Goal: Complete application form

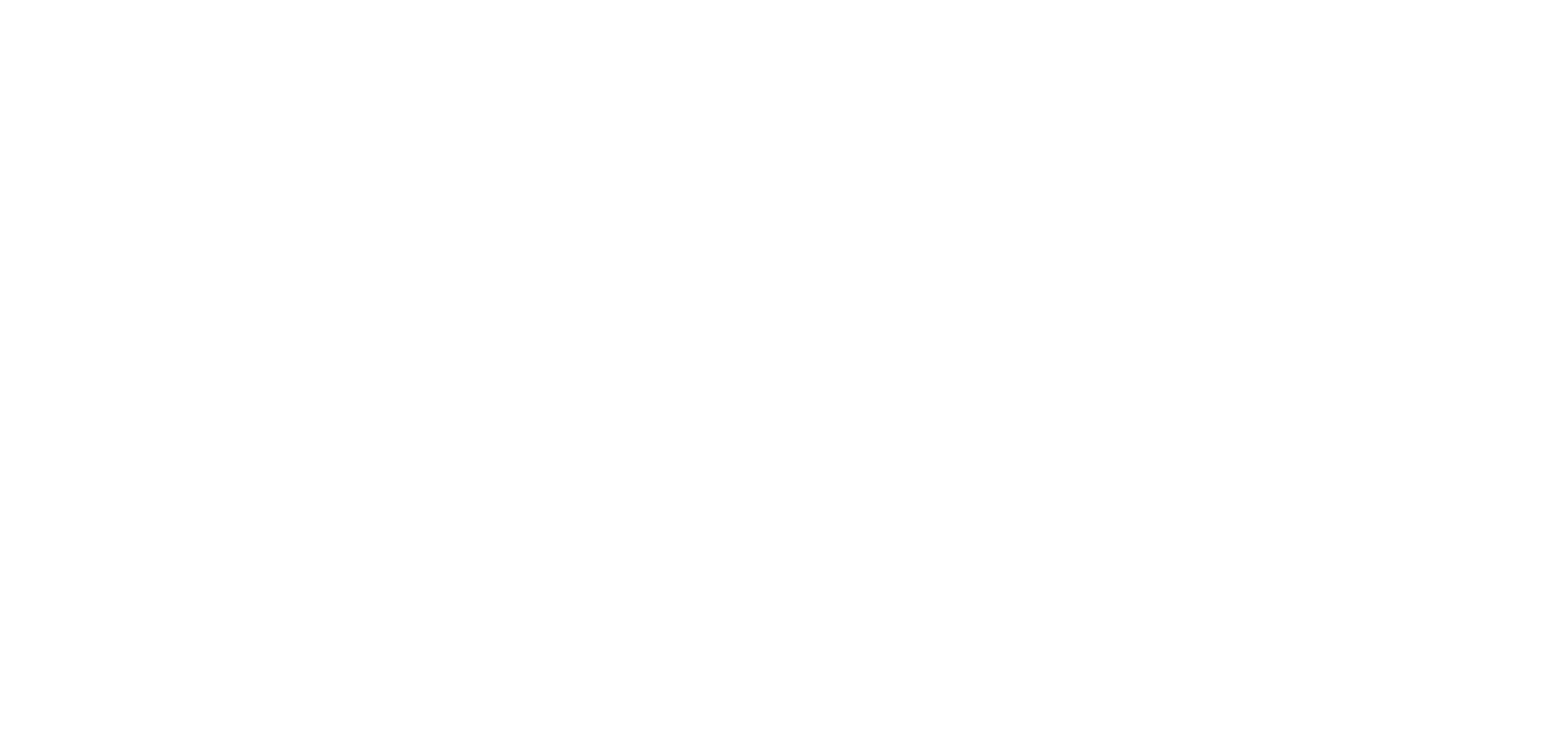
select select
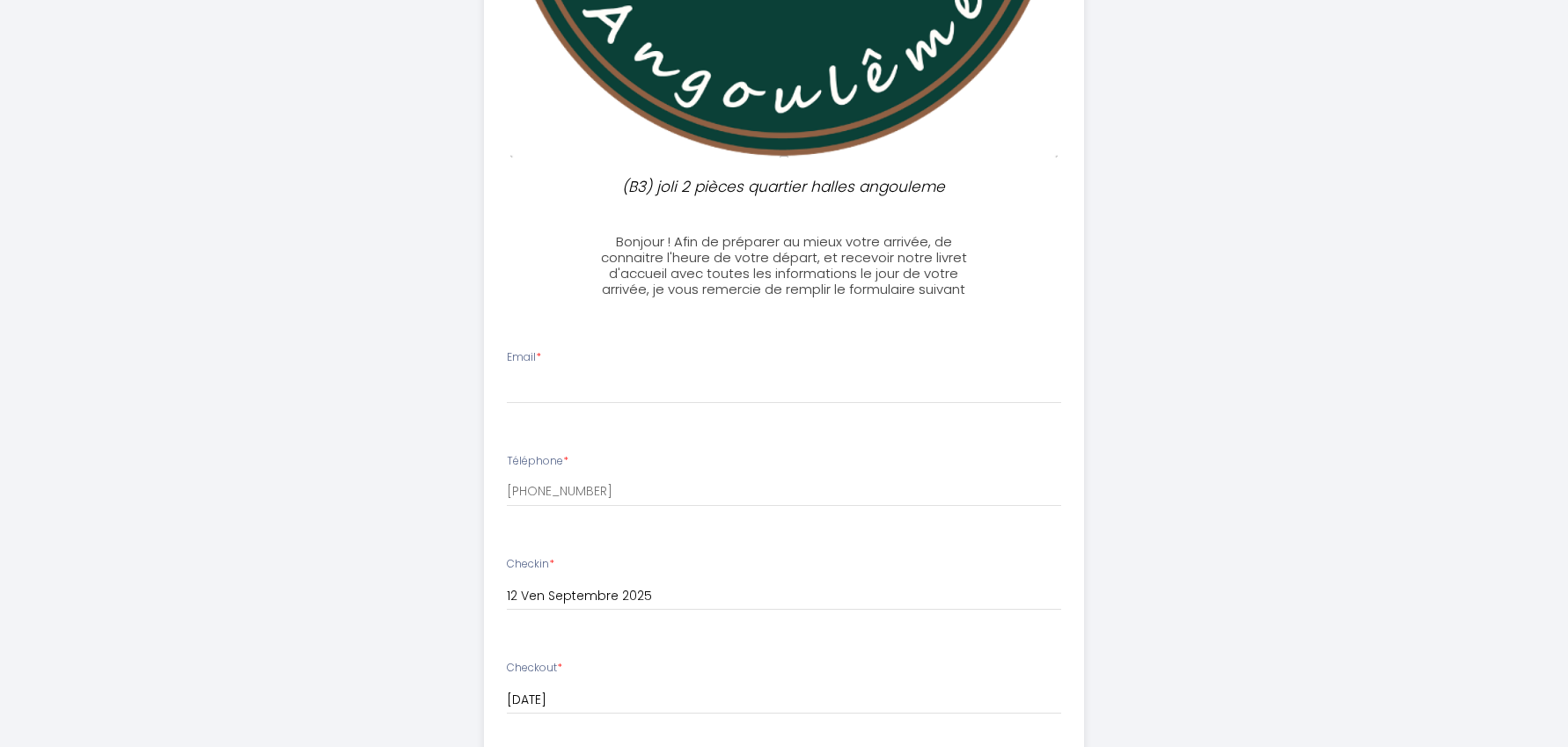
scroll to position [509, 0]
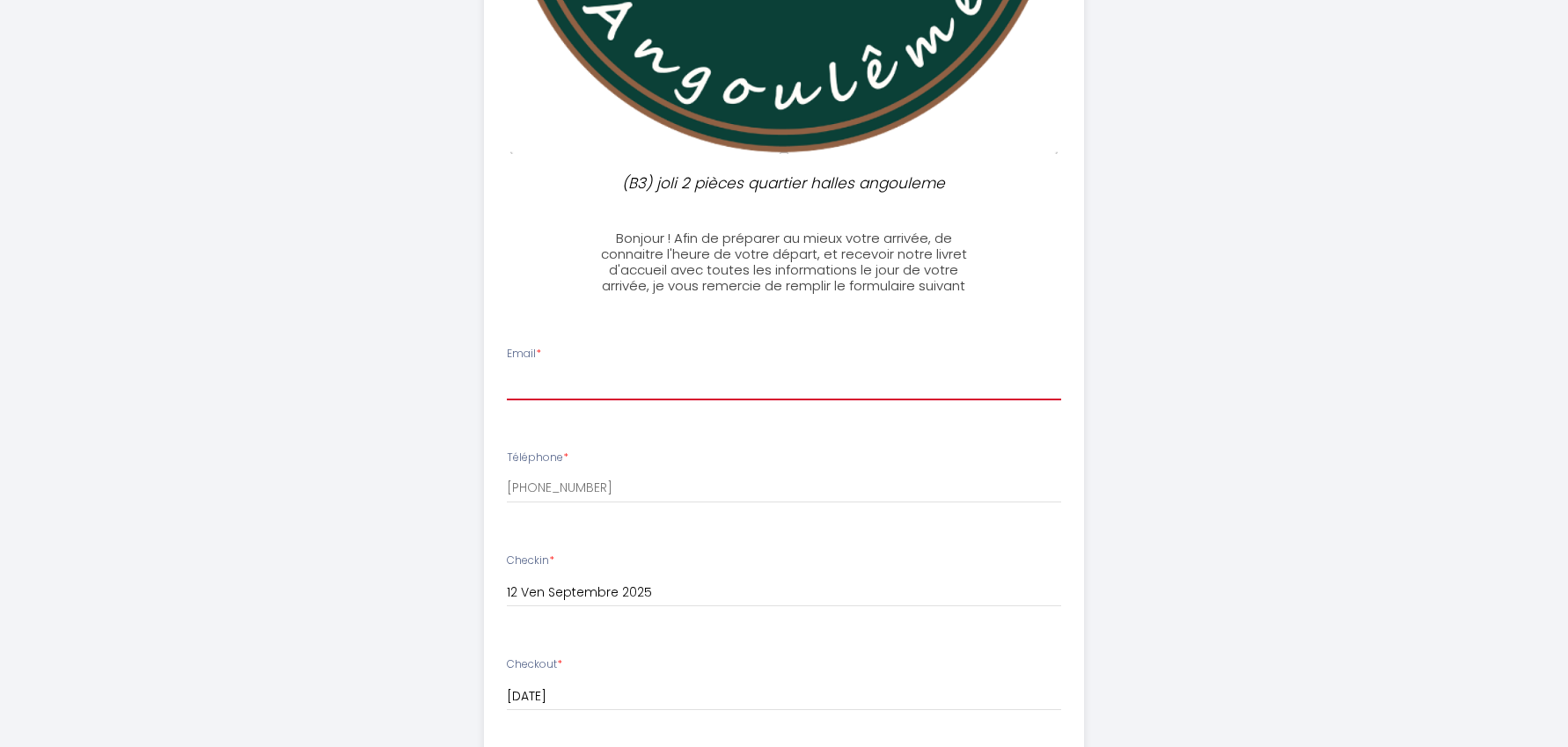
click at [622, 380] on input "Email *" at bounding box center [784, 384] width 555 height 31
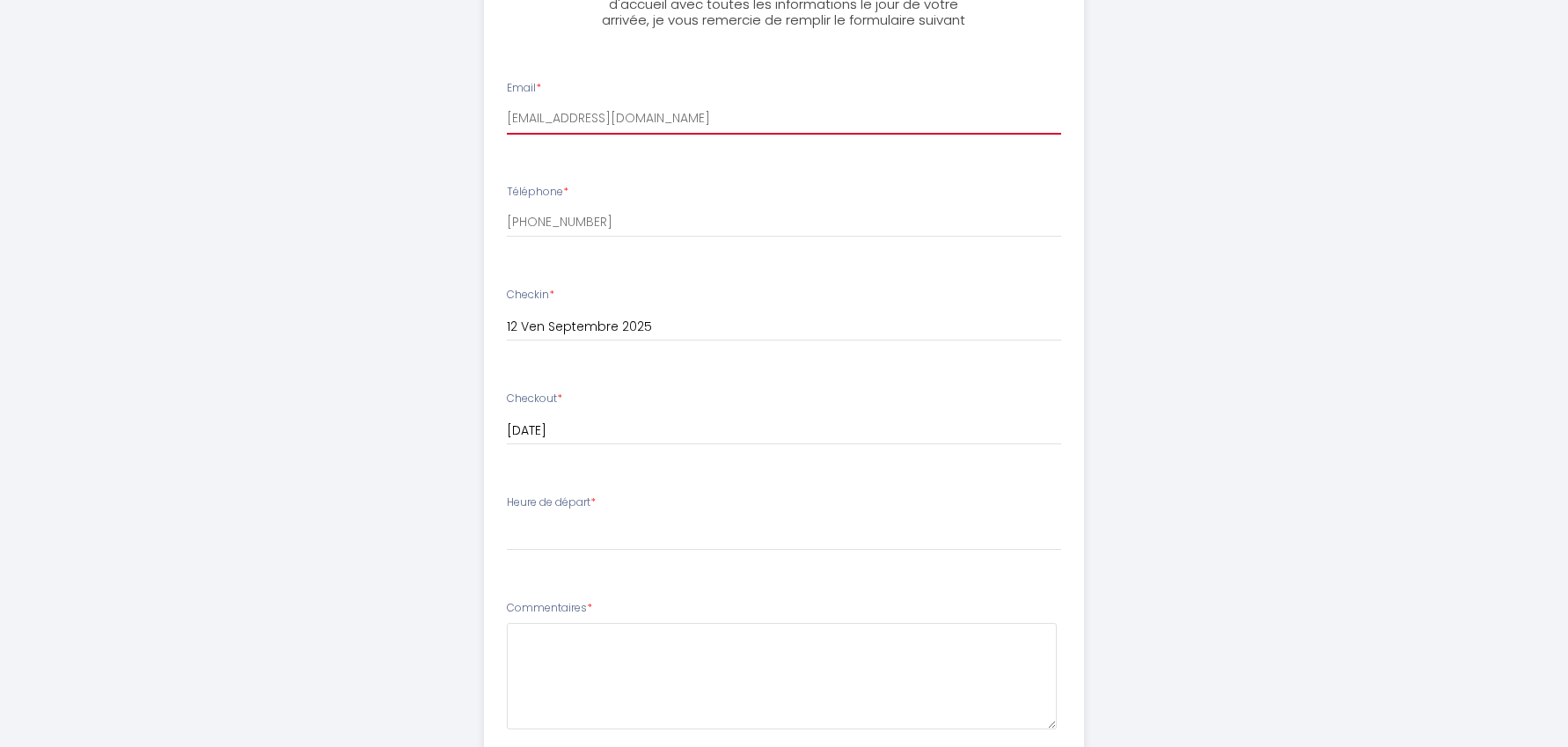
scroll to position [826, 0]
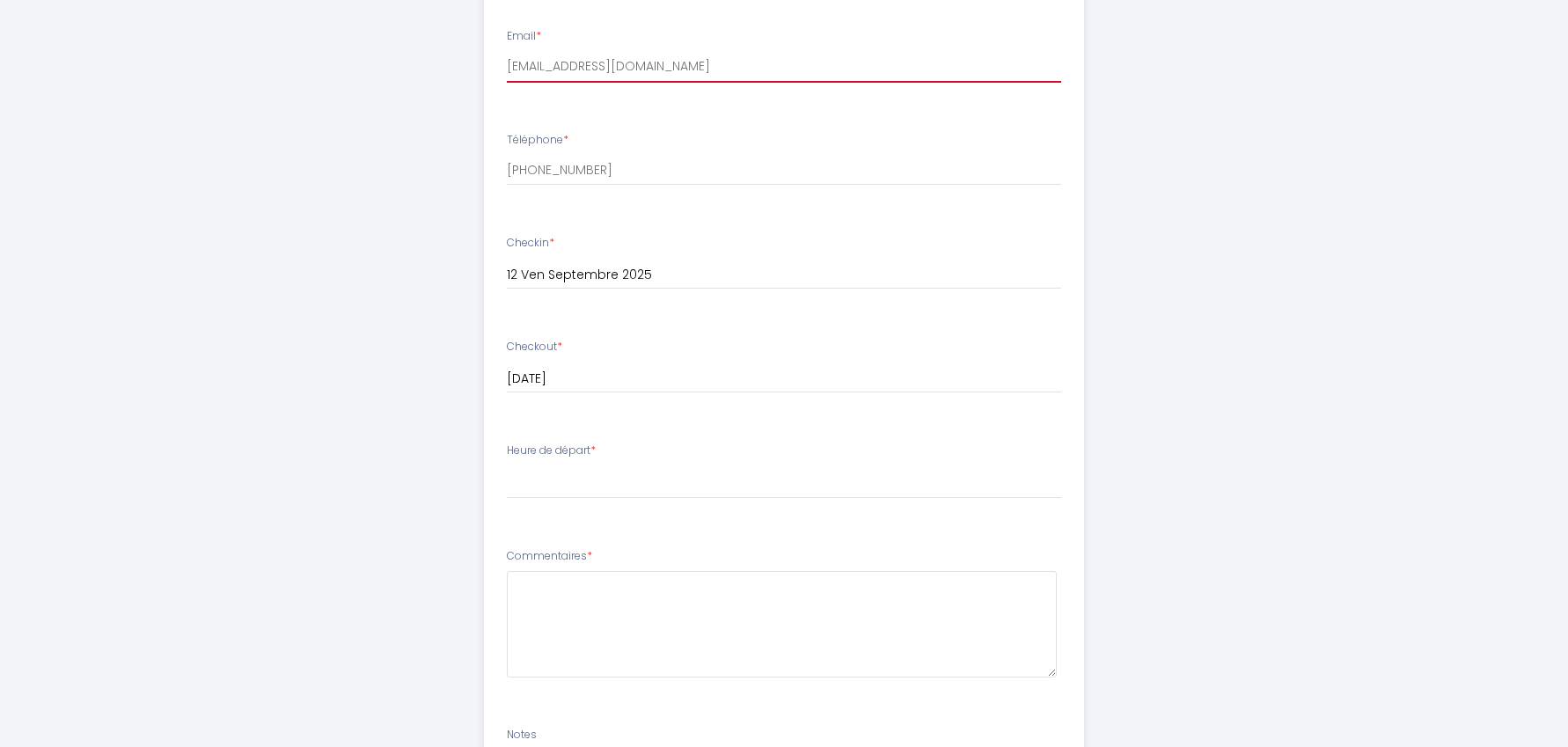
type input "[EMAIL_ADDRESS][DOMAIN_NAME]"
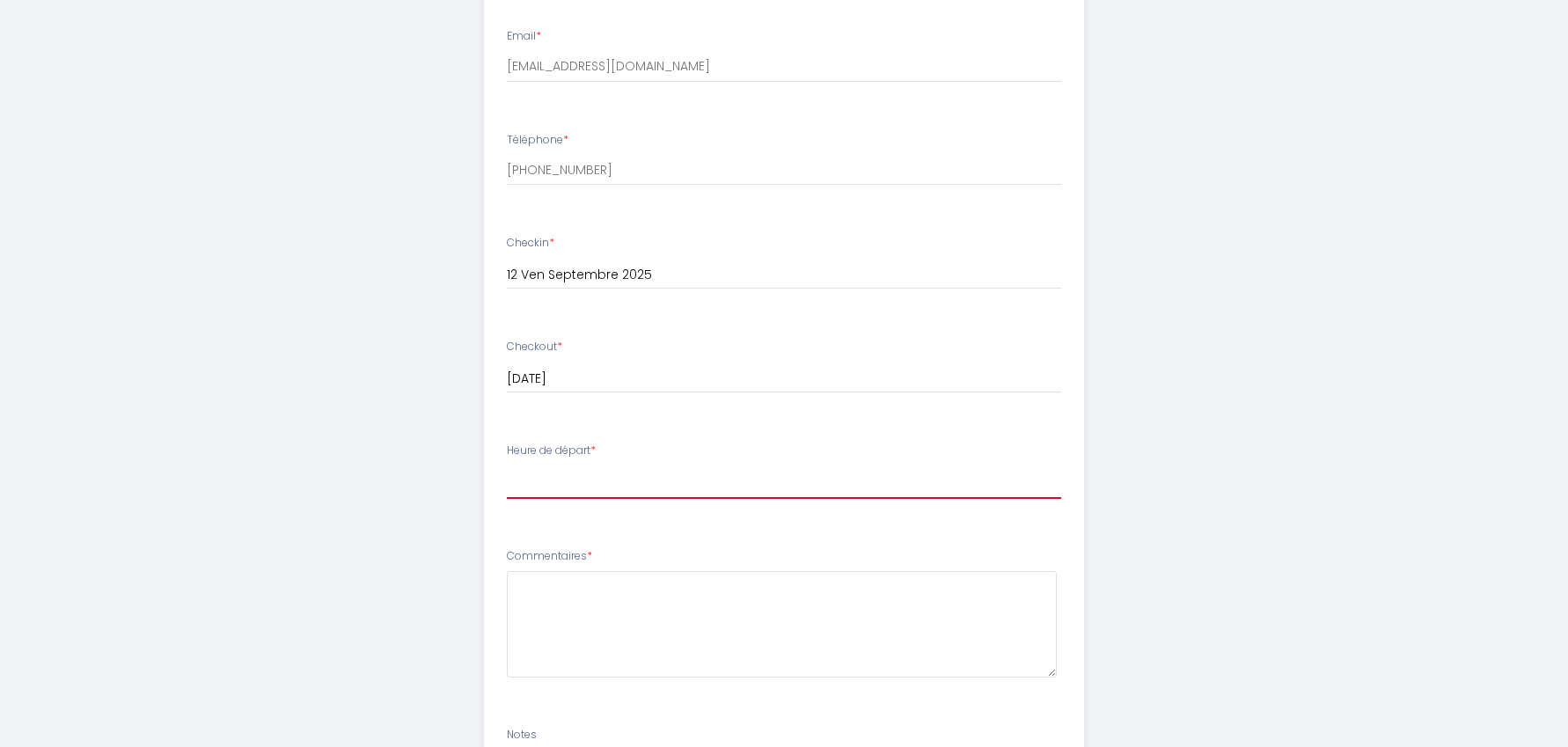
click at [600, 473] on select "00:00 00:30 01:00 01:30 02:00 02:30 03:00 03:30 04:00 04:30 05:00 05:30 06:00 0…" at bounding box center [784, 482] width 555 height 33
click at [507, 466] on select "00:00 00:30 01:00 01:30 02:00 02:30 03:00 03:30 04:00 04:30 05:00 05:30 06:00 0…" at bounding box center [784, 482] width 555 height 33
click at [580, 466] on select "00:00 00:30 01:00 01:30 02:00 02:30 03:00 03:30 04:00 04:30 05:00 05:30 06:00 0…" at bounding box center [784, 482] width 555 height 33
select select "10:00"
click at [507, 466] on select "00:00 00:30 01:00 01:30 02:00 02:30 03:00 03:30 04:00 04:30 05:00 05:30 06:00 0…" at bounding box center [784, 482] width 555 height 33
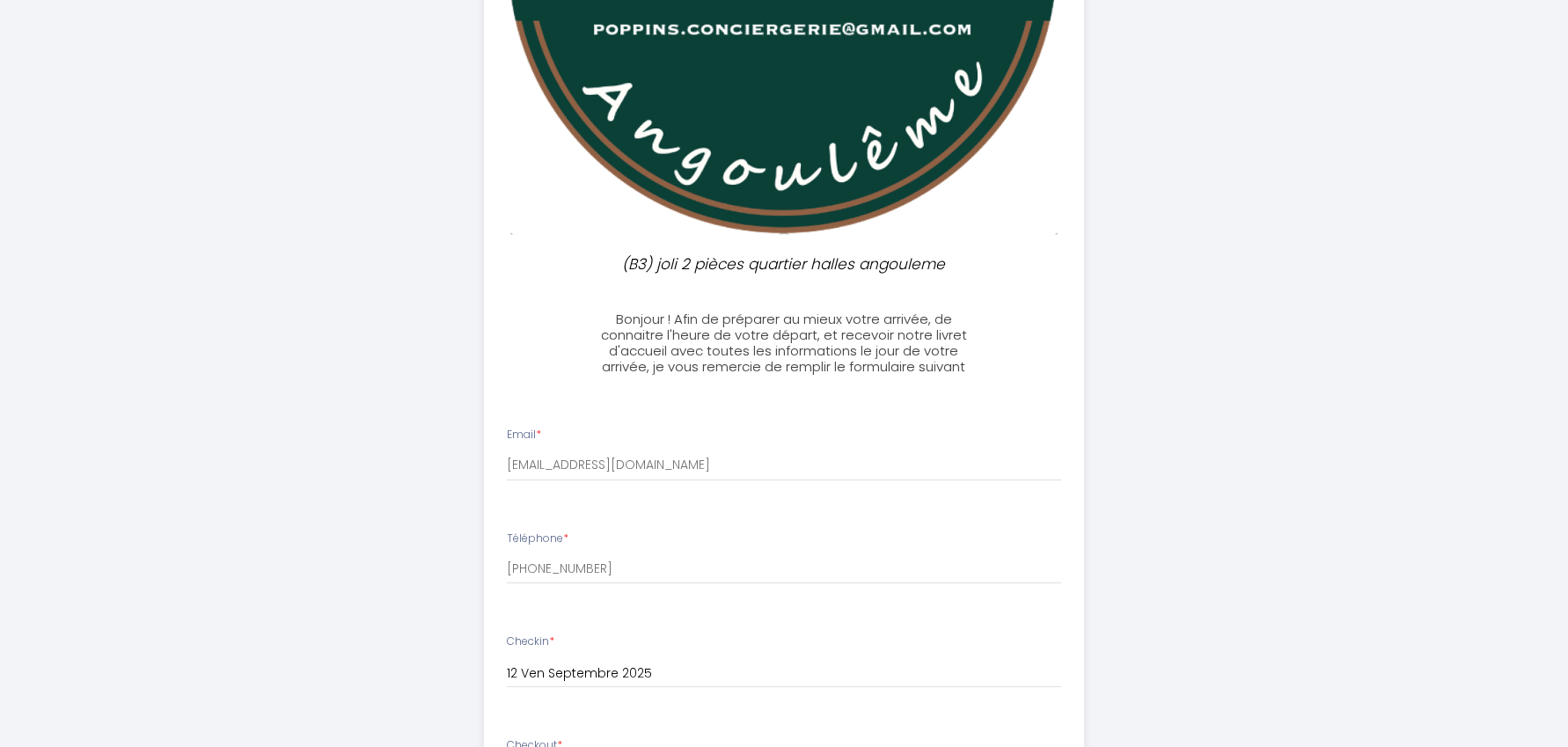
scroll to position [1085, 0]
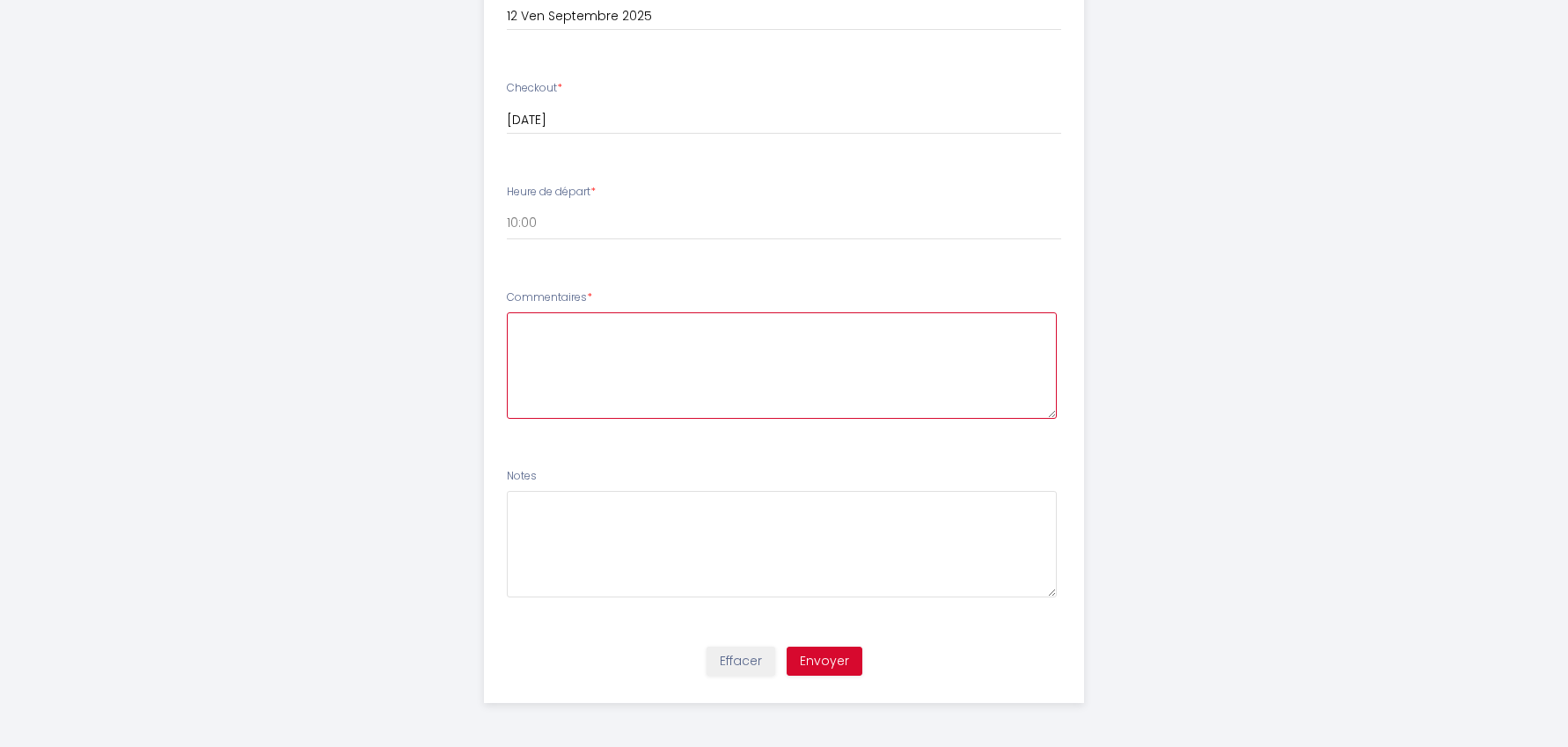
click at [599, 358] on textarea at bounding box center [783, 365] width 551 height 107
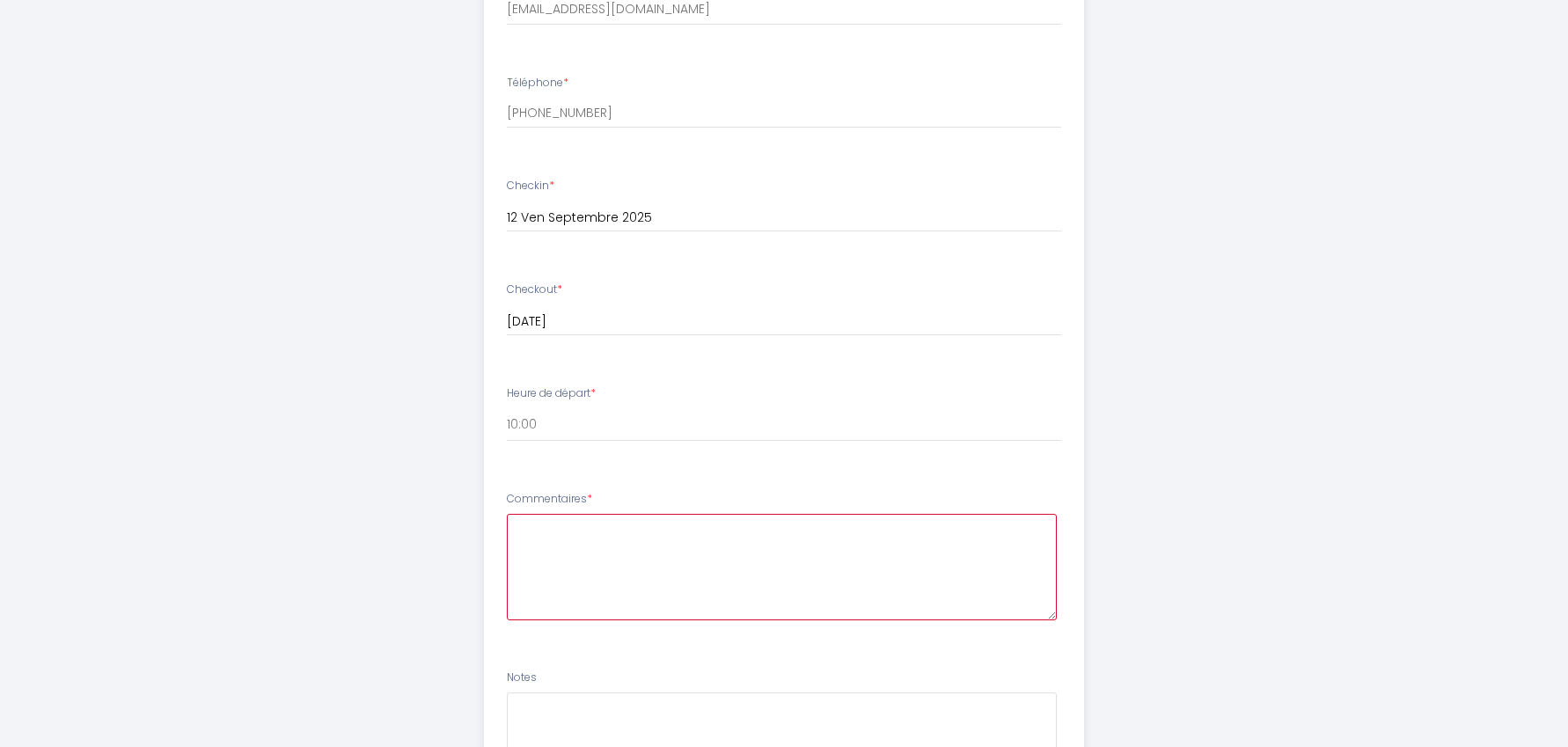
scroll to position [818, 0]
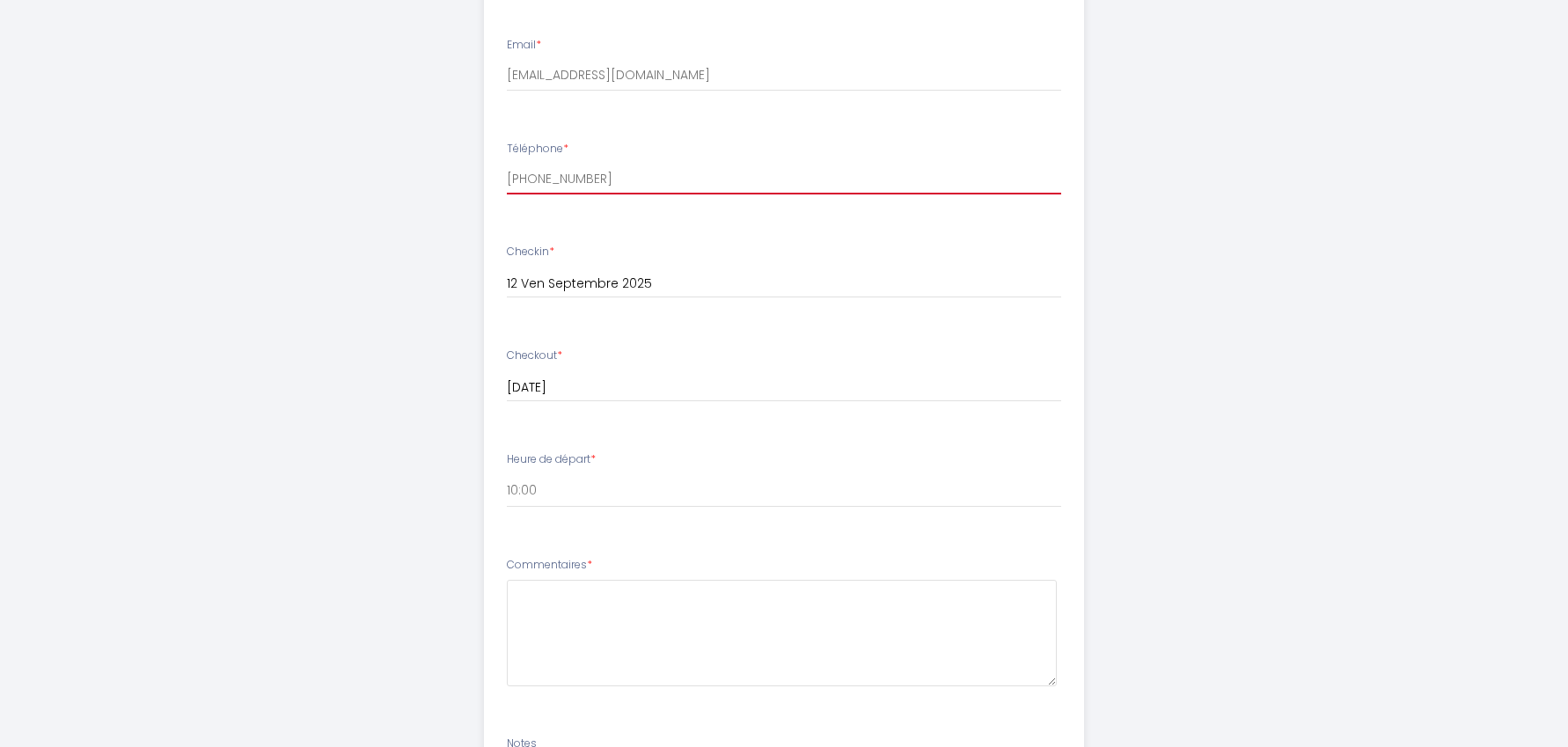
click at [619, 184] on input "[PHONE_NUMBER]" at bounding box center [784, 178] width 555 height 31
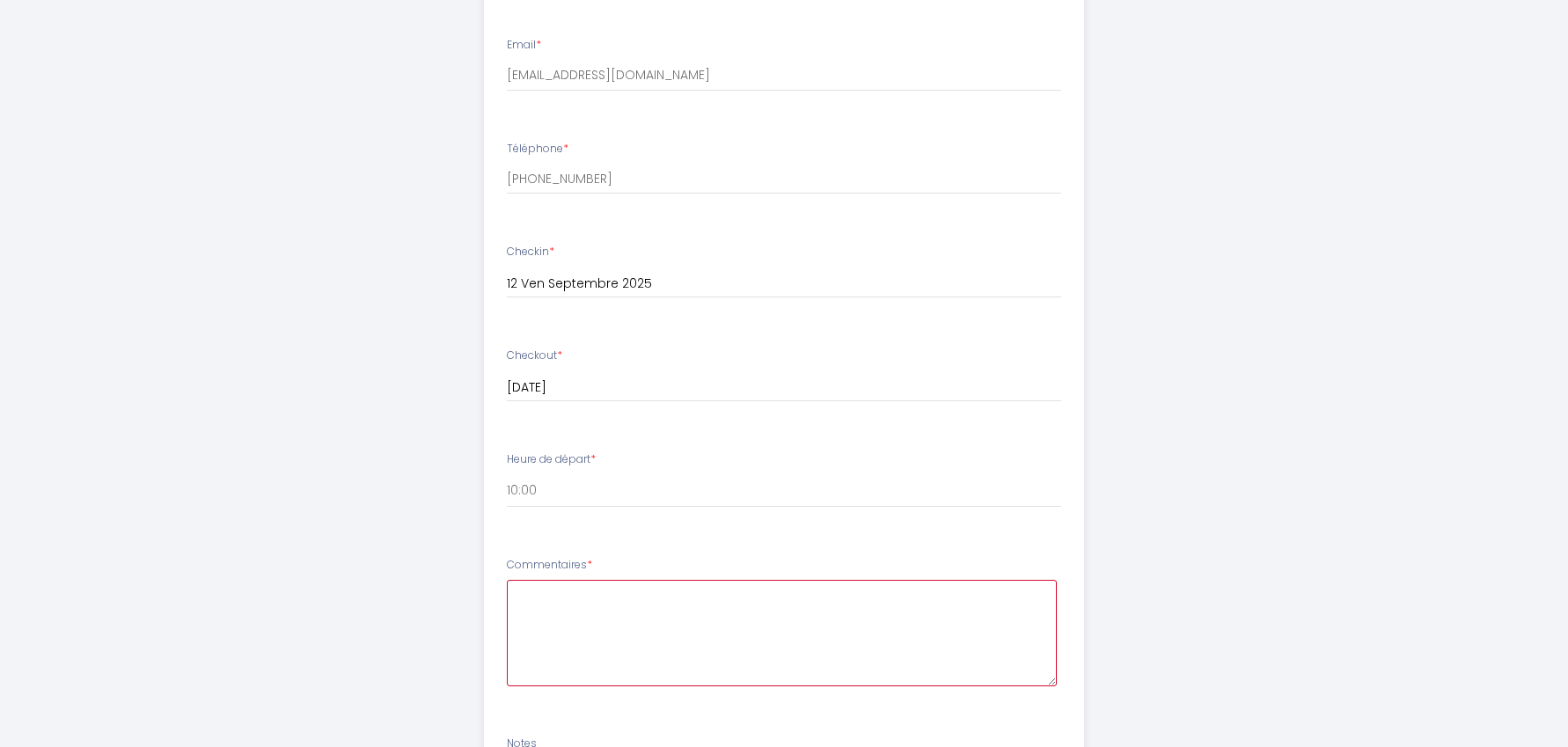
click at [582, 621] on textarea at bounding box center [783, 632] width 551 height 107
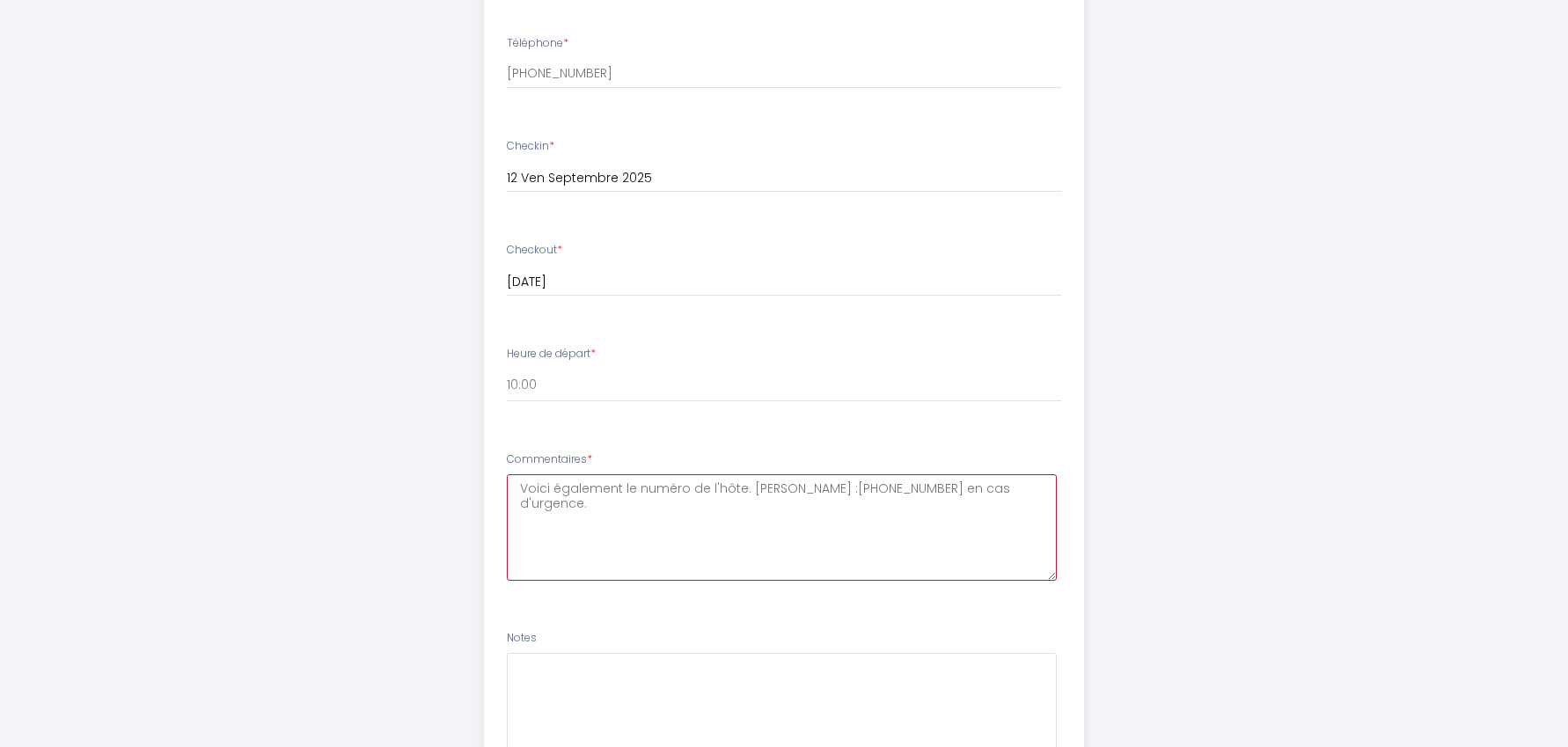
scroll to position [998, 0]
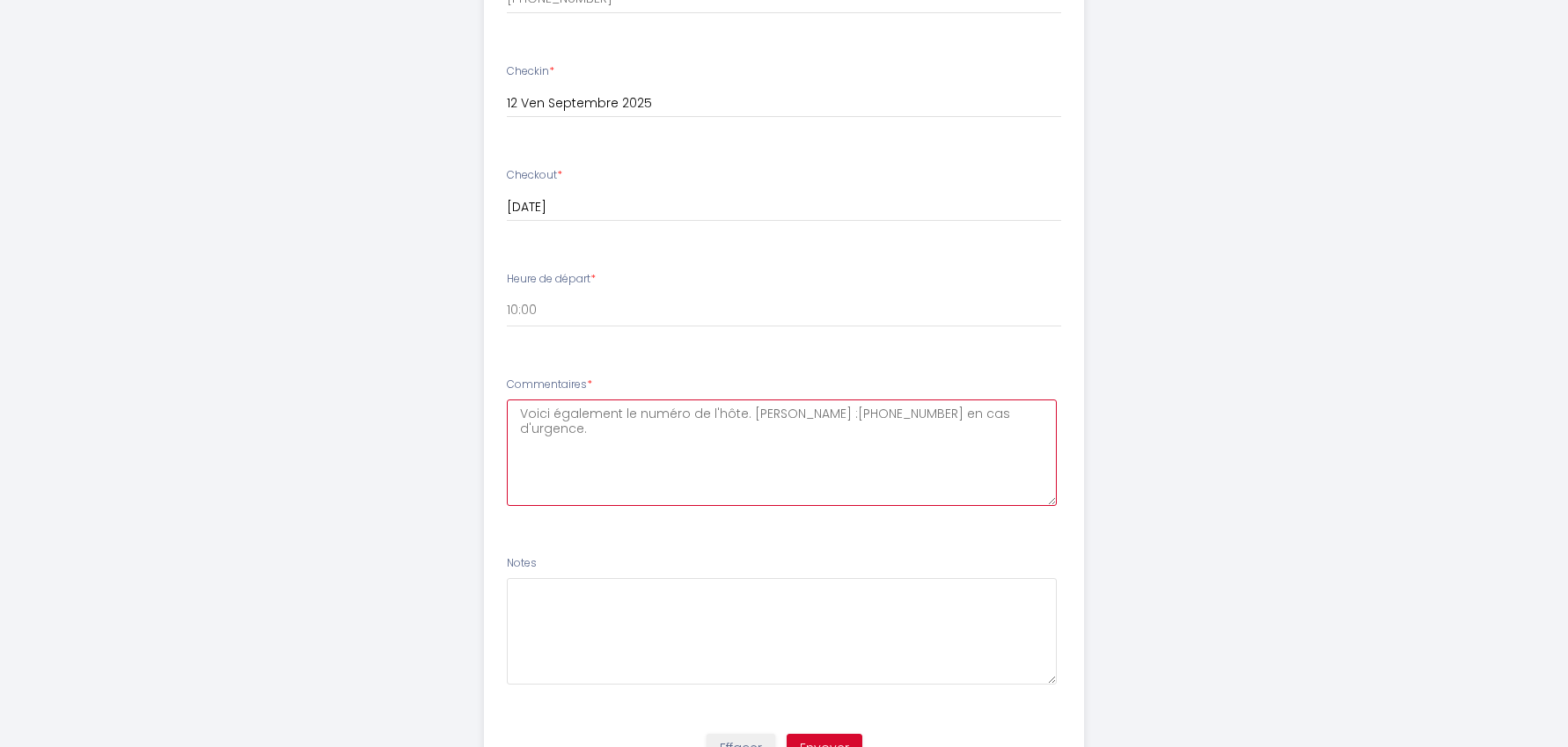
click at [717, 410] on textarea "Voici également le numéro de l'hôte. [PERSON_NAME] :[PHONE_NUMBER] en cas d'urg…" at bounding box center [783, 452] width 551 height 107
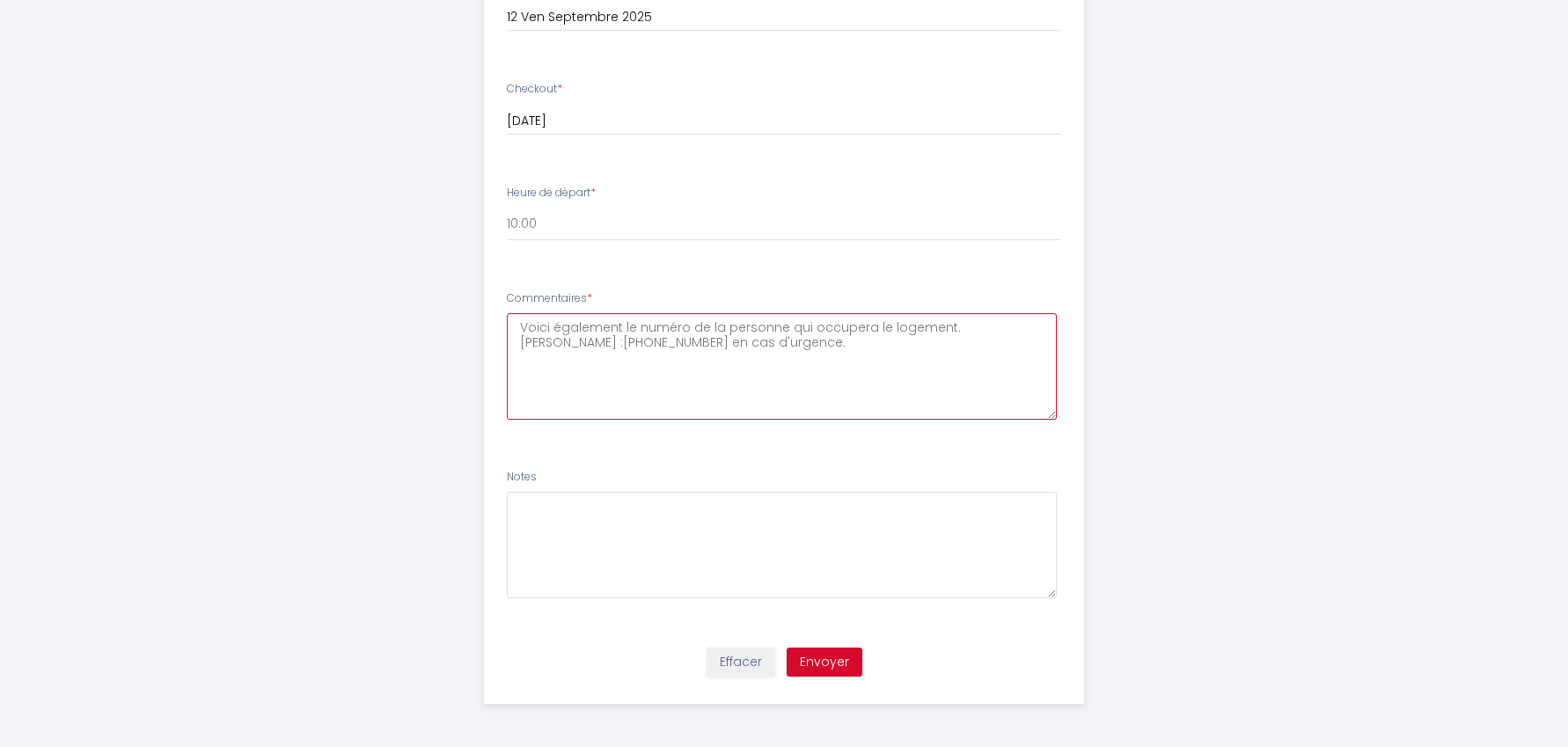
scroll to position [1085, 0]
type textarea "Voici également le numéro de la personne qui occupera le logement. [PERSON_NAME…"
click at [826, 661] on button "Envoyer" at bounding box center [824, 661] width 76 height 30
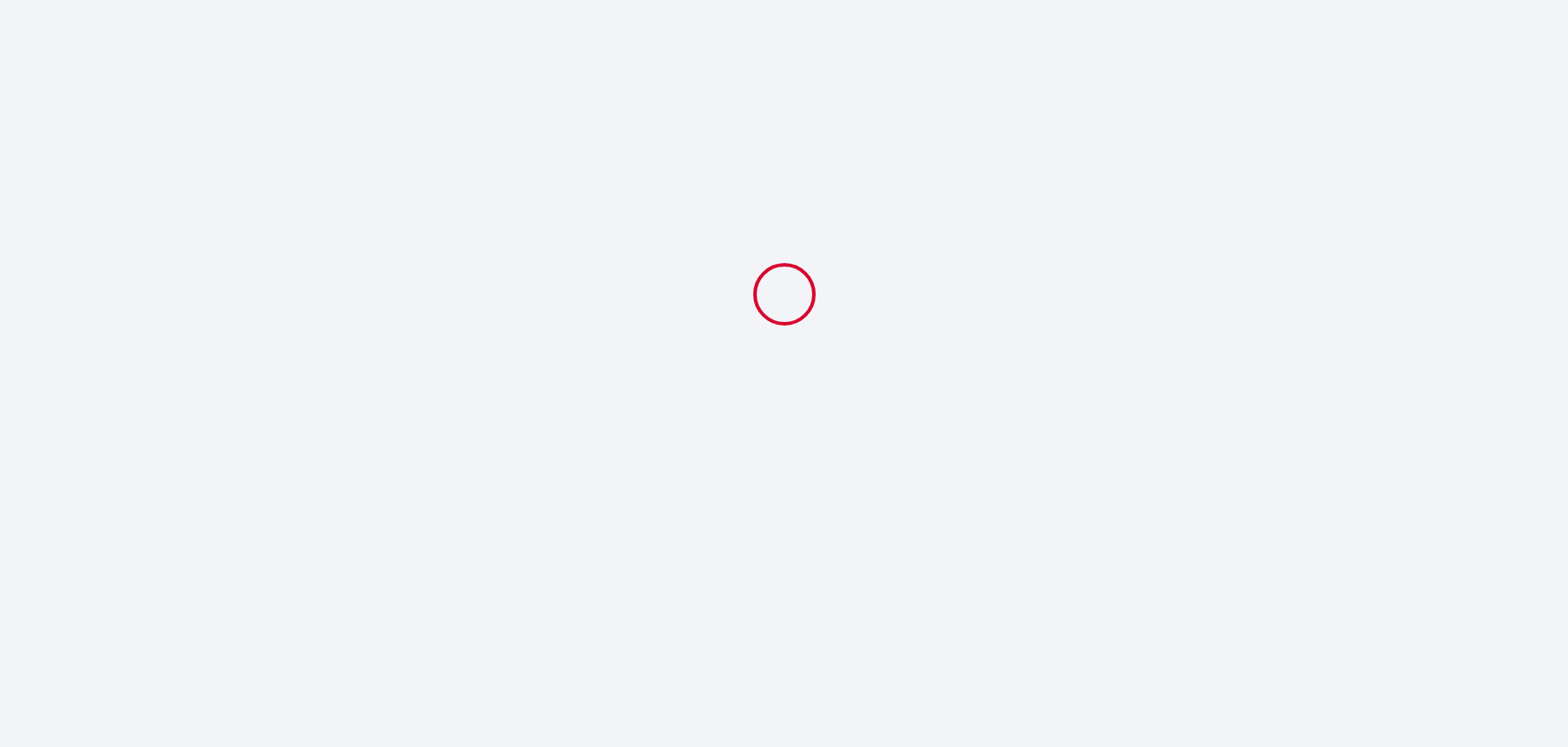
scroll to position [0, 0]
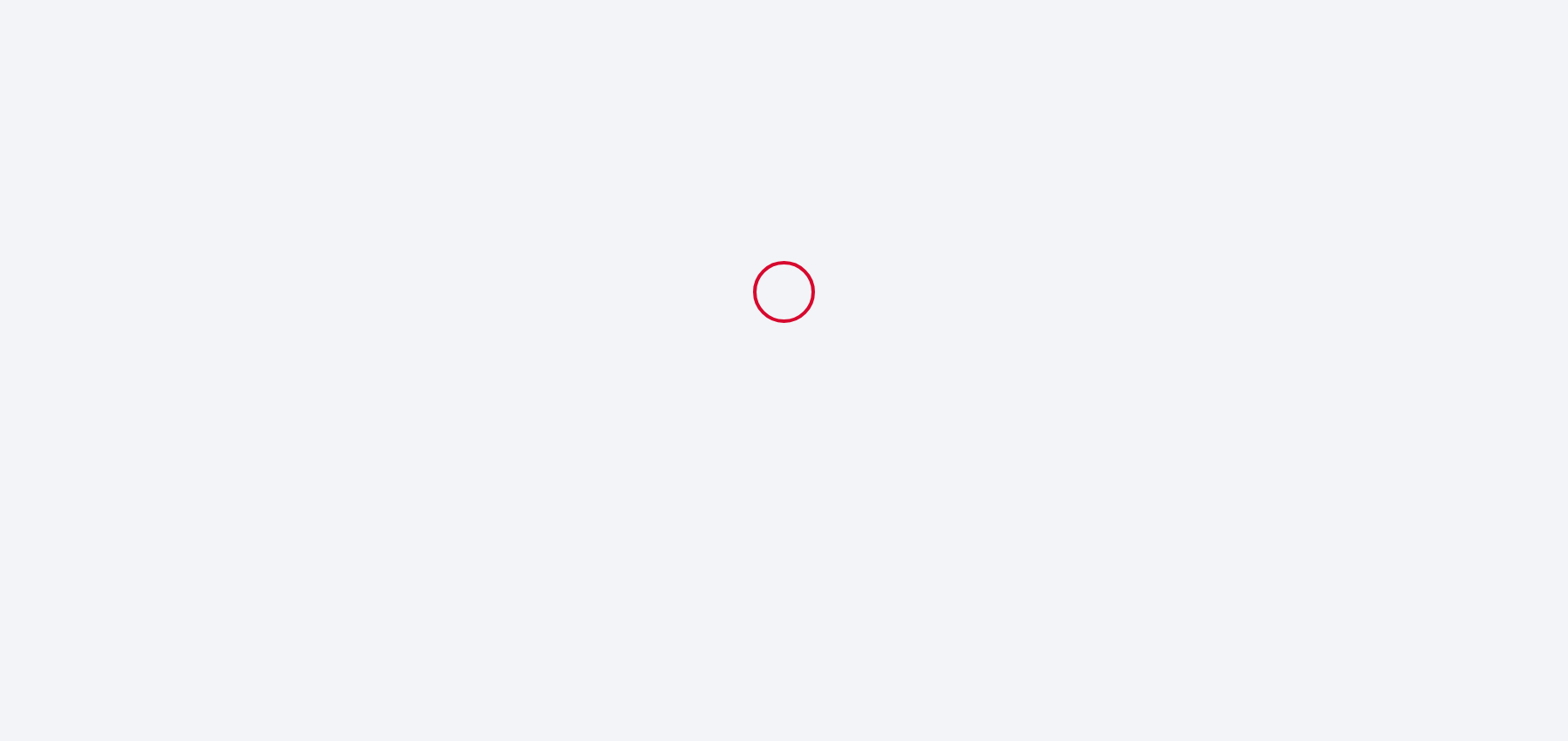
select select "10:00"
